Goal: Task Accomplishment & Management: Complete application form

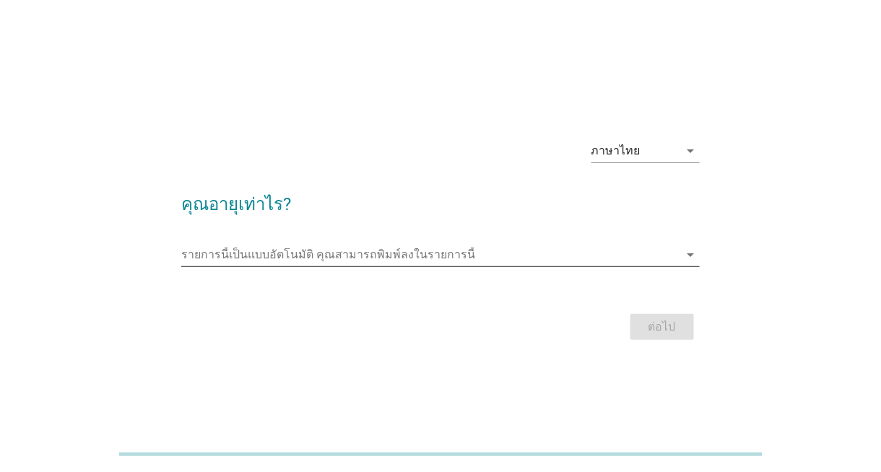
click at [449, 257] on input "รายการนี้เป็นแบบอัตโนมัติ คุณสามารถพิมพ์ลงในรายการนี้" at bounding box center [430, 254] width 498 height 23
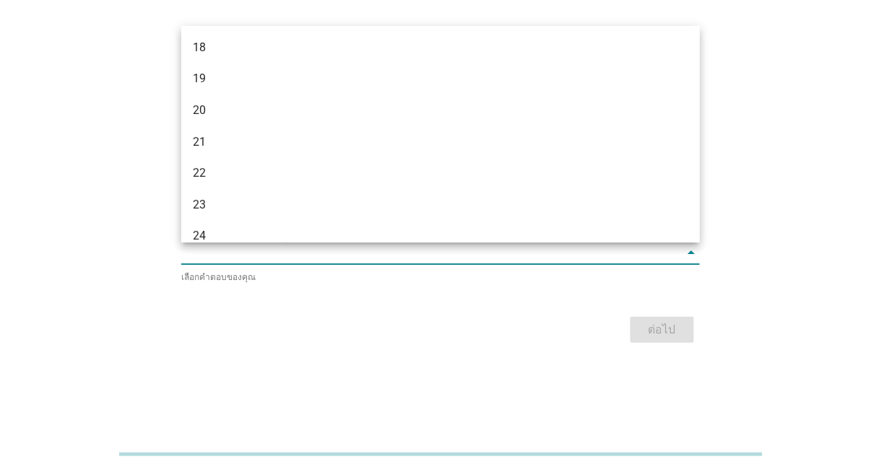
click at [129, 199] on div "ภาษาไทย arrow_drop_down คุณอายุเท่าไร? รายการนี้เป็นแบบอัตโนมัติ [PERSON_NAME]พ…" at bounding box center [441, 236] width 812 height 245
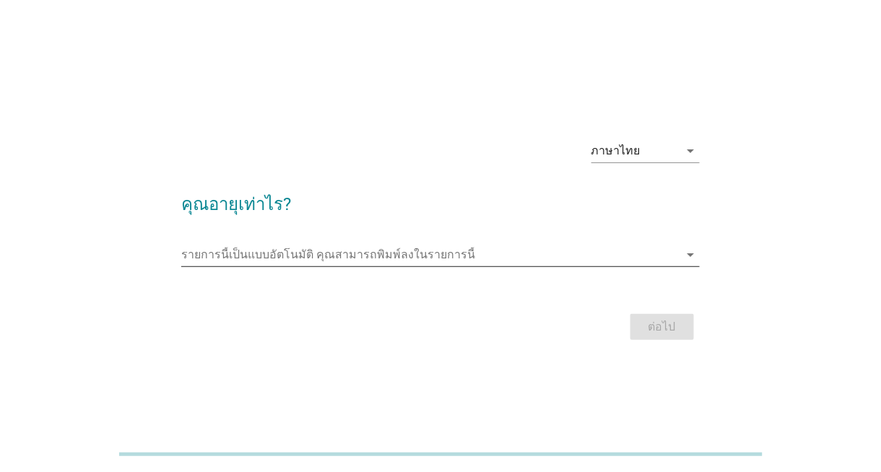
click at [394, 254] on input "รายการนี้เป็นแบบอัตโนมัติ คุณสามารถพิมพ์ลงในรายการนี้" at bounding box center [430, 254] width 498 height 23
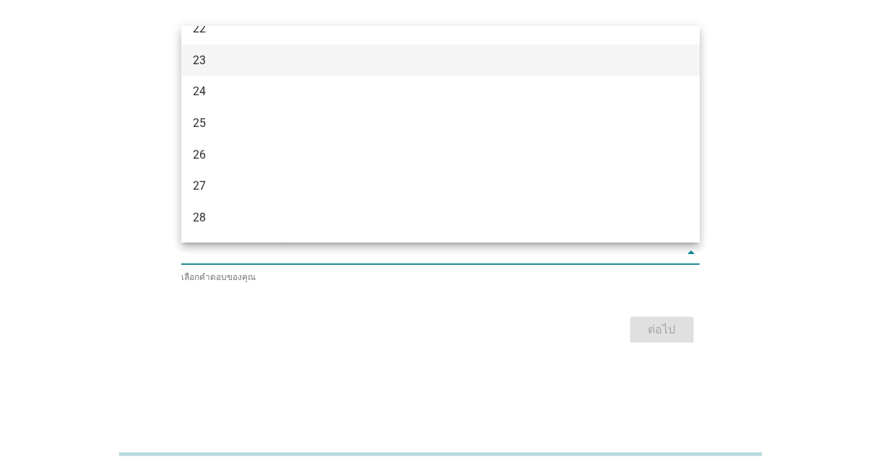
scroll to position [217, 0]
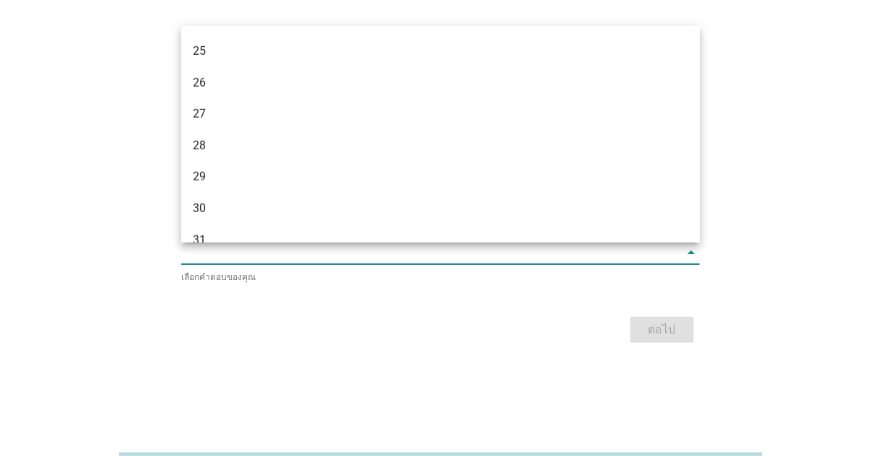
drag, startPoint x: 198, startPoint y: 217, endPoint x: 186, endPoint y: 223, distance: 13.3
click at [197, 217] on div "30" at bounding box center [420, 208] width 454 height 17
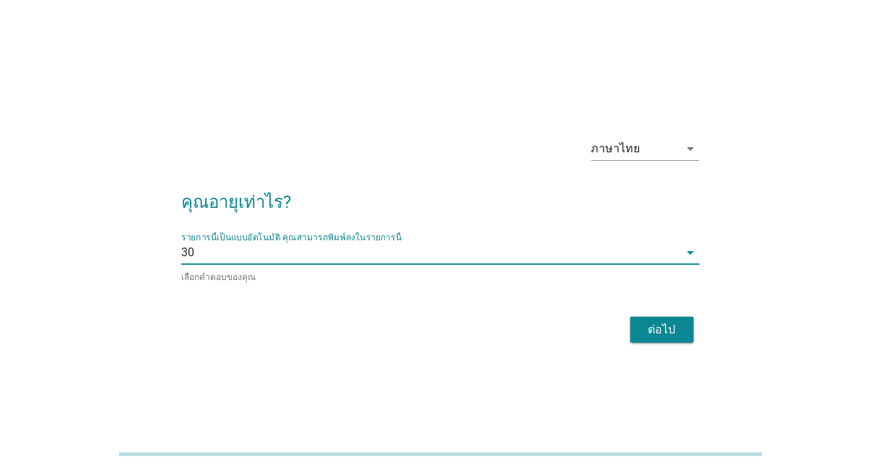
click at [667, 336] on div "ต่อไป" at bounding box center [662, 329] width 40 height 17
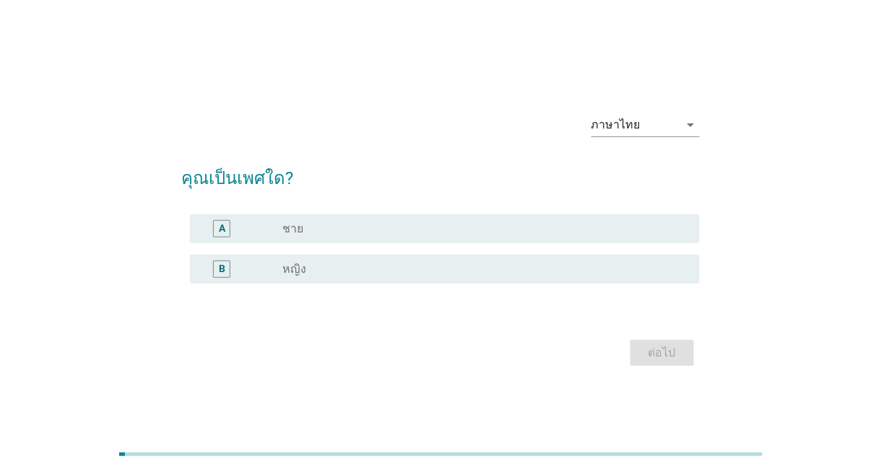
click at [332, 229] on div "radio_button_unchecked ชาย" at bounding box center [480, 229] width 394 height 14
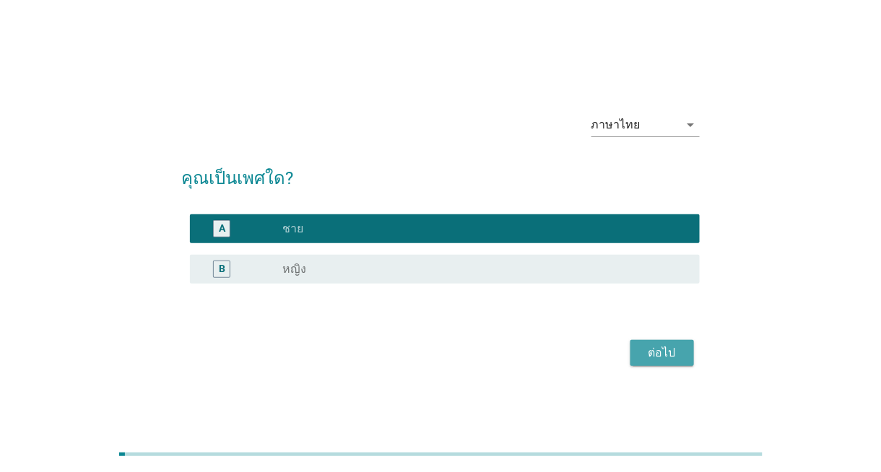
click at [678, 360] on div "ต่อไป" at bounding box center [662, 353] width 40 height 17
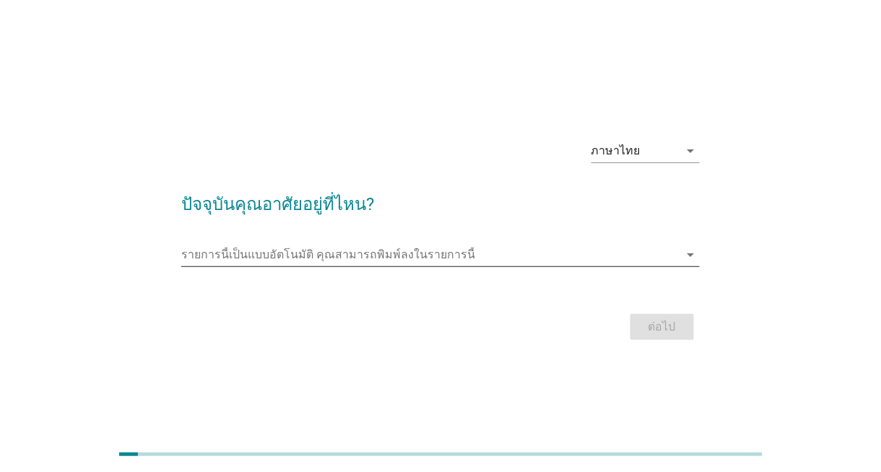
click at [665, 258] on input "รายการนี้เป็นแบบอัตโนมัติ คุณสามารถพิมพ์ลงในรายการนี้" at bounding box center [430, 254] width 498 height 23
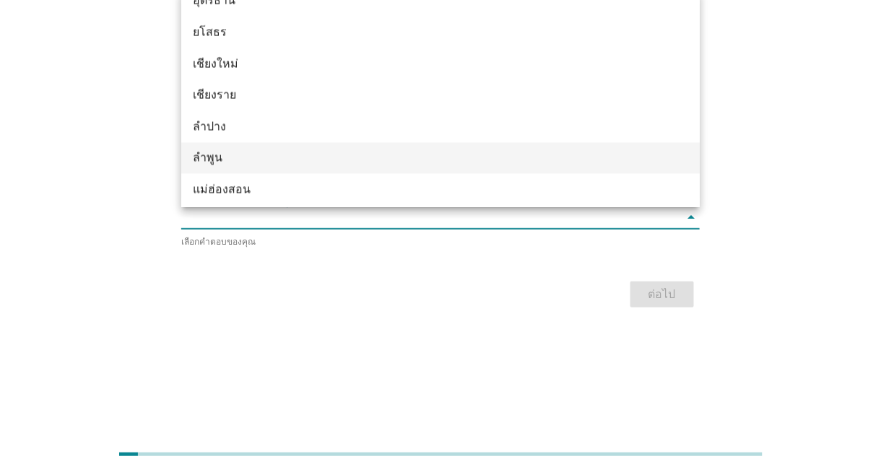
scroll to position [558, 0]
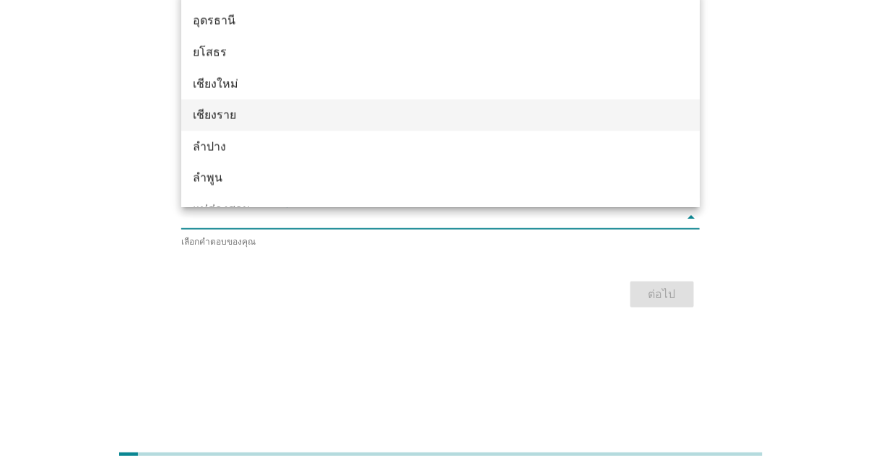
click at [232, 121] on div "เชียงราย" at bounding box center [420, 115] width 454 height 17
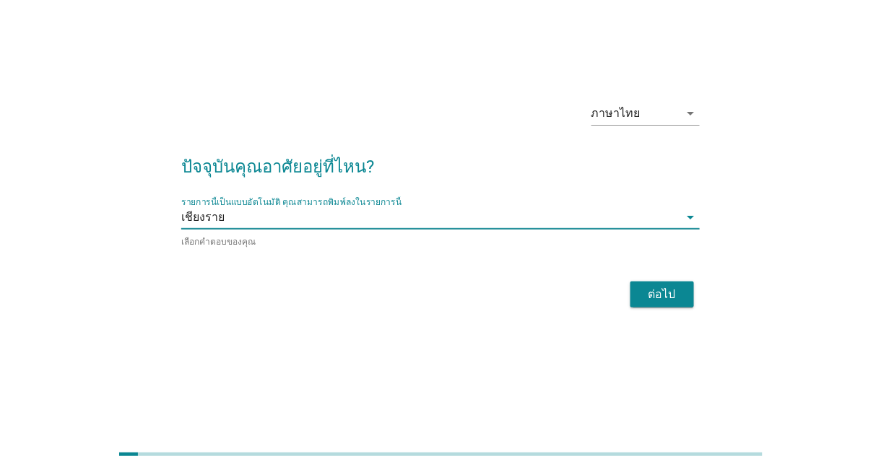
click at [650, 290] on div "ต่อไป" at bounding box center [662, 294] width 40 height 17
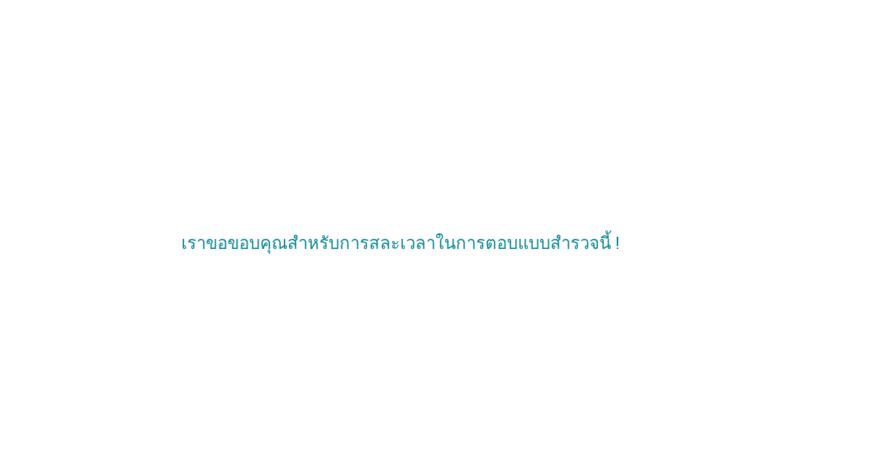
scroll to position [0, 0]
